Goal: Check status: Check status

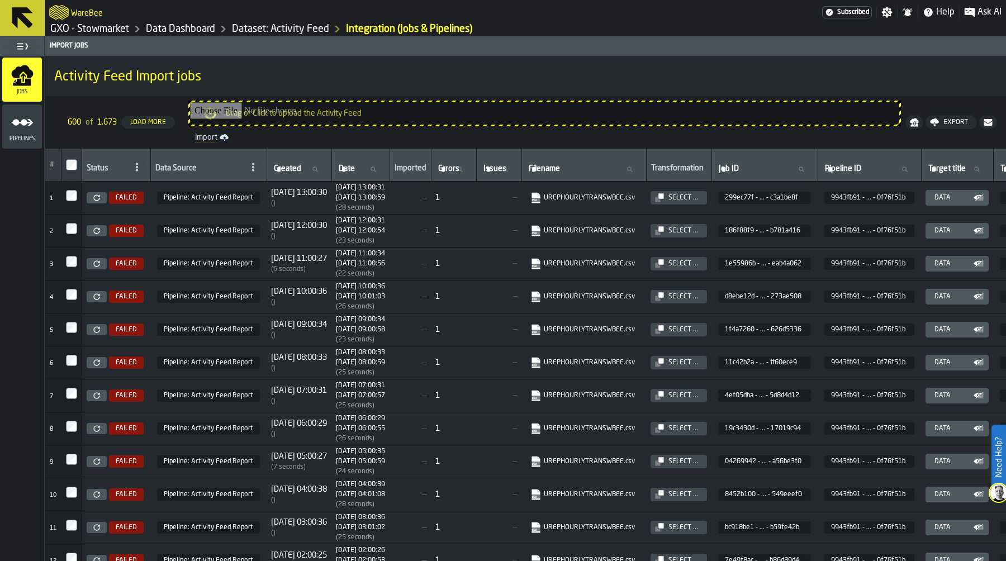
click at [23, 127] on icon "menu Pipelines" at bounding box center [22, 122] width 22 height 22
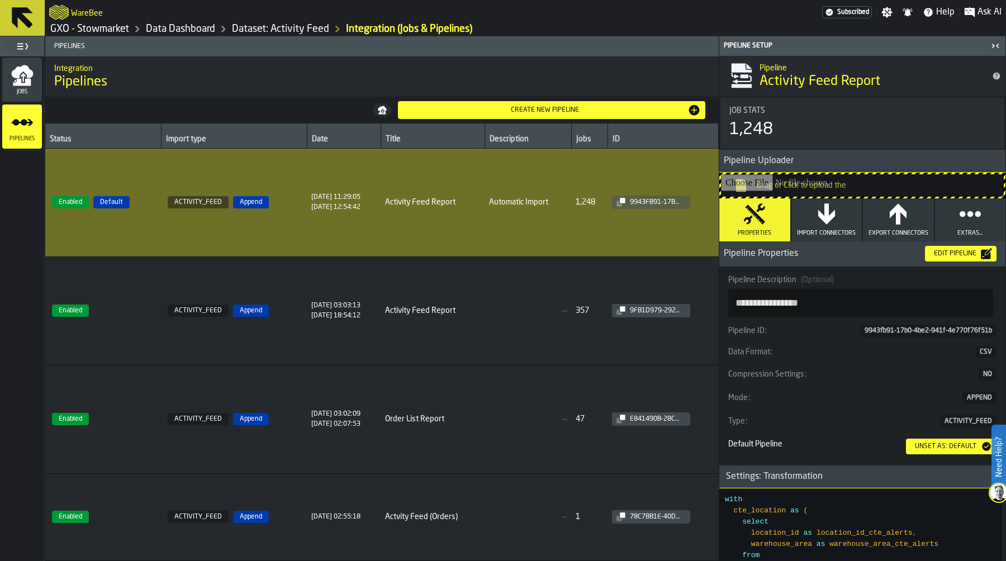
click at [21, 75] on icon "menu Jobs" at bounding box center [23, 77] width 5 height 9
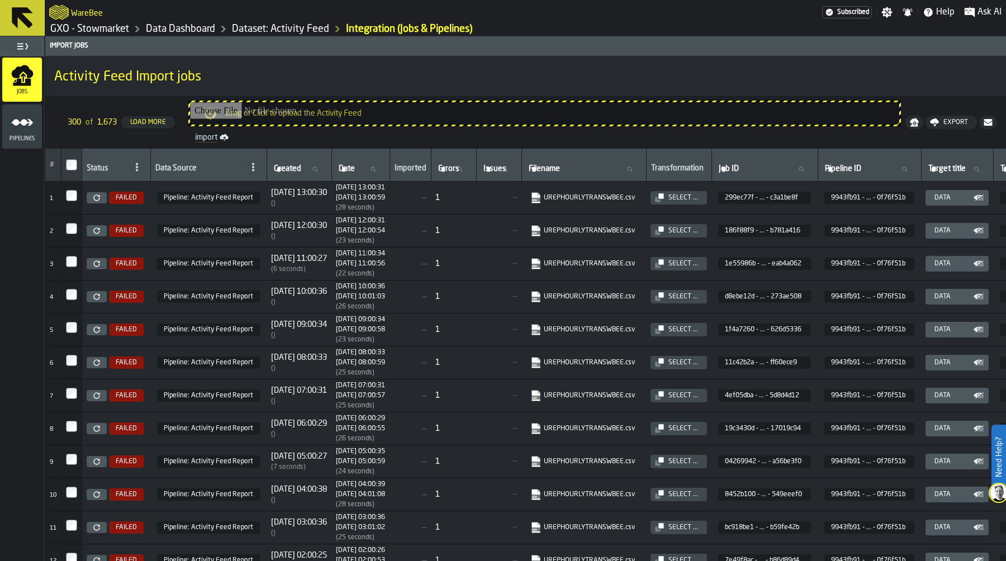
click at [98, 196] on icon at bounding box center [96, 197] width 7 height 7
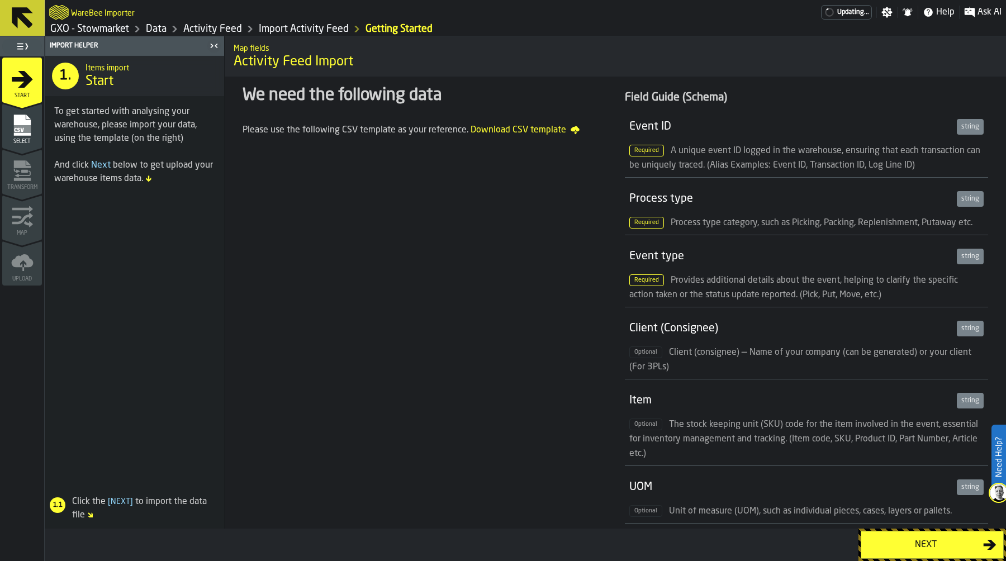
click at [915, 548] on div "Next" at bounding box center [925, 544] width 115 height 13
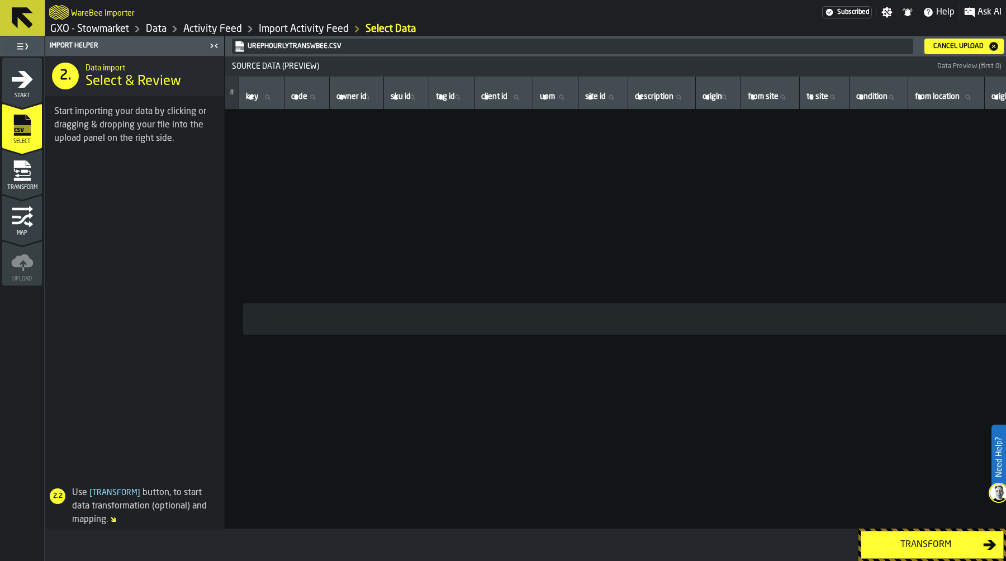
click at [103, 30] on link "GXO - Stowmarket" at bounding box center [89, 29] width 79 height 12
